Goal: Task Accomplishment & Management: Manage account settings

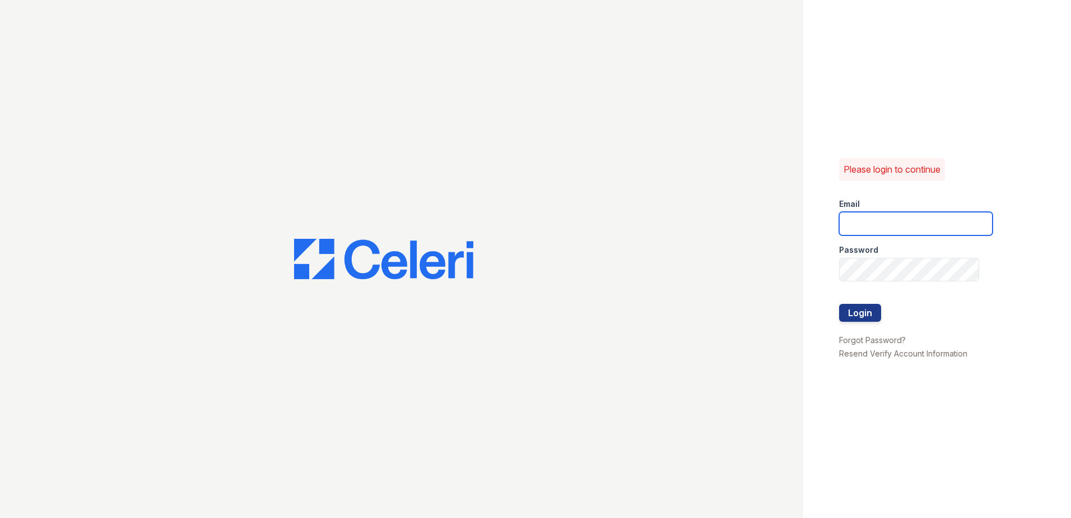
click at [871, 229] on input "email" at bounding box center [916, 224] width 154 height 24
type input "[EMAIL_ADDRESS][DOMAIN_NAME]"
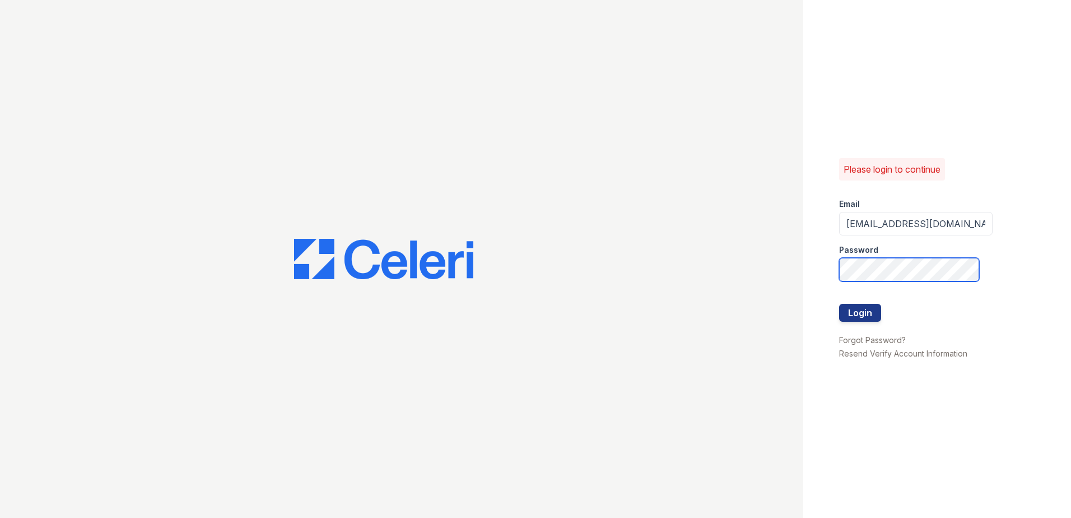
click at [839, 304] on button "Login" at bounding box center [860, 313] width 42 height 18
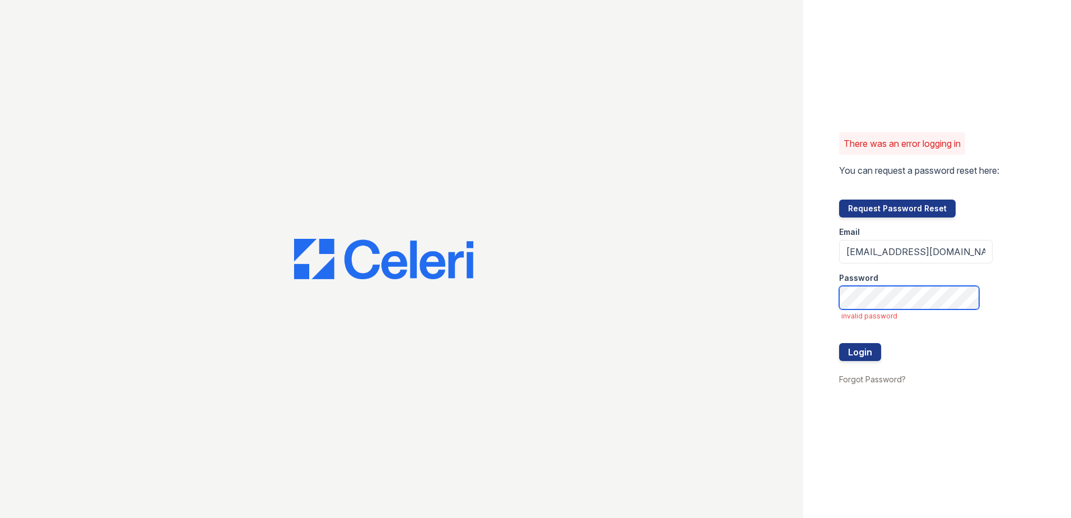
click at [839, 343] on button "Login" at bounding box center [860, 352] width 42 height 18
